Goal: Find specific page/section: Find specific page/section

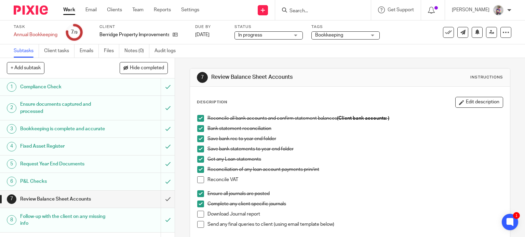
scroll to position [23, 0]
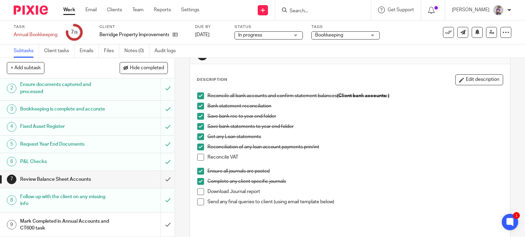
click at [312, 9] on input "Search" at bounding box center [319, 11] width 61 height 6
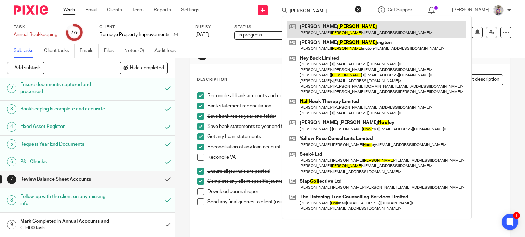
type input "holl"
click at [315, 28] on link at bounding box center [376, 30] width 179 height 16
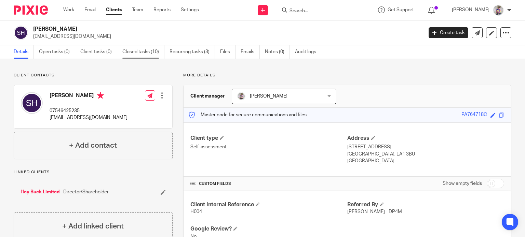
click at [141, 53] on link "Closed tasks (10)" at bounding box center [143, 51] width 42 height 13
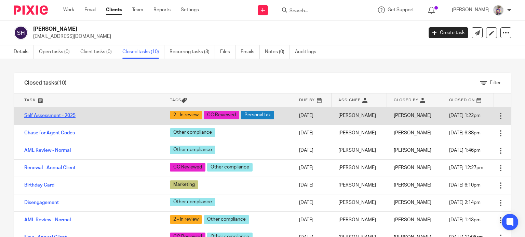
click at [52, 117] on link "Self Assessment - 2025" at bounding box center [49, 115] width 51 height 5
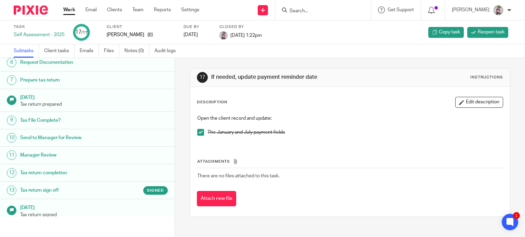
scroll to position [154, 0]
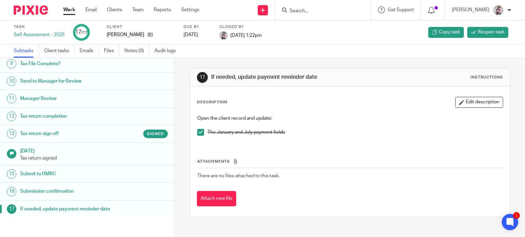
click at [63, 134] on h1 "Tax return sign off" at bounding box center [69, 134] width 98 height 10
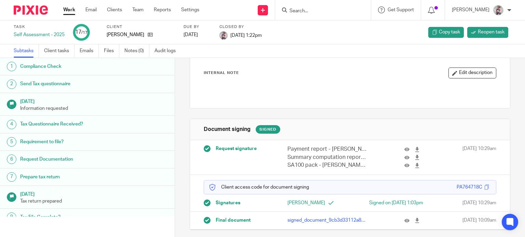
scroll to position [41, 0]
click at [303, 10] on input "Search" at bounding box center [319, 11] width 61 height 6
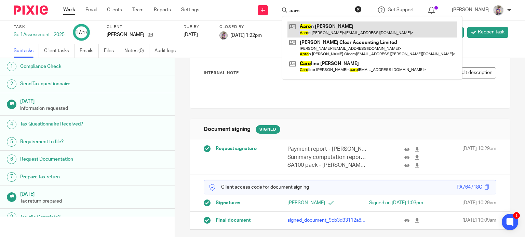
type input "aaro"
click at [331, 31] on link at bounding box center [371, 30] width 169 height 16
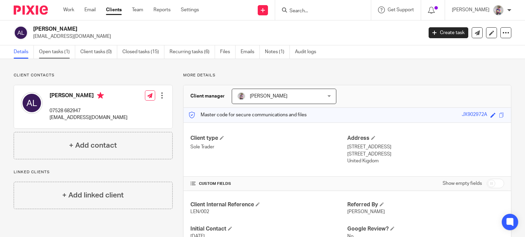
click at [58, 54] on link "Open tasks (1)" at bounding box center [57, 51] width 36 height 13
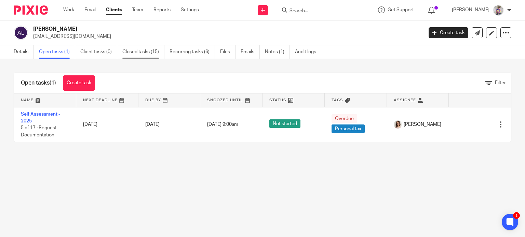
click at [146, 51] on link "Closed tasks (15)" at bounding box center [143, 51] width 42 height 13
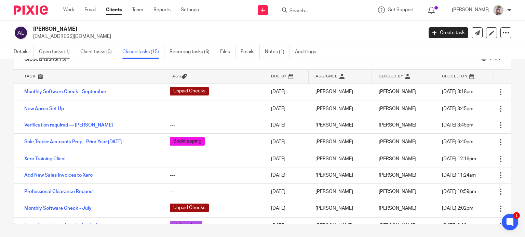
click at [55, 53] on link "Open tasks (1)" at bounding box center [57, 51] width 36 height 13
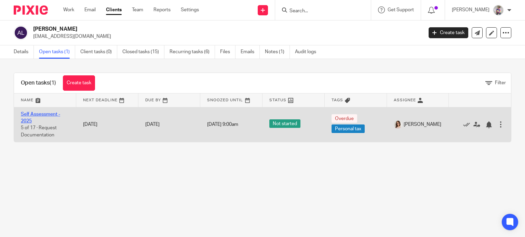
click at [40, 113] on link "Self Assessment - 2025" at bounding box center [40, 118] width 39 height 12
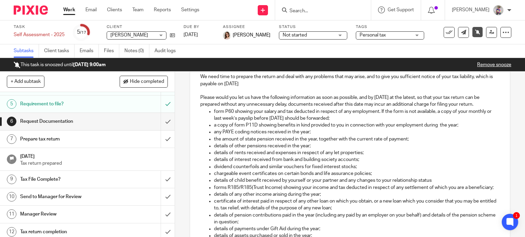
scroll to position [111, 0]
